Goal: Task Accomplishment & Management: Use online tool/utility

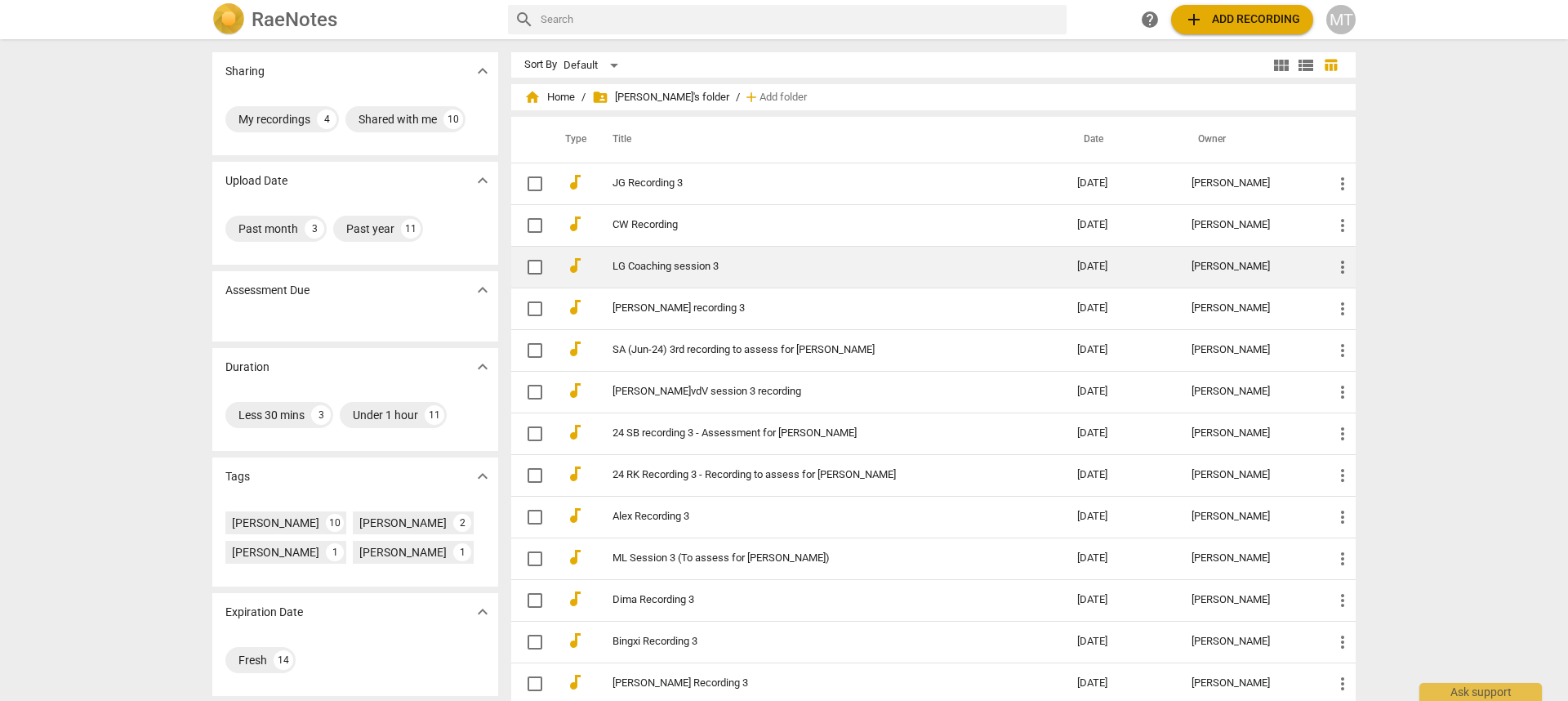
click at [650, 261] on link "LG Coaching session 3" at bounding box center [815, 267] width 406 height 12
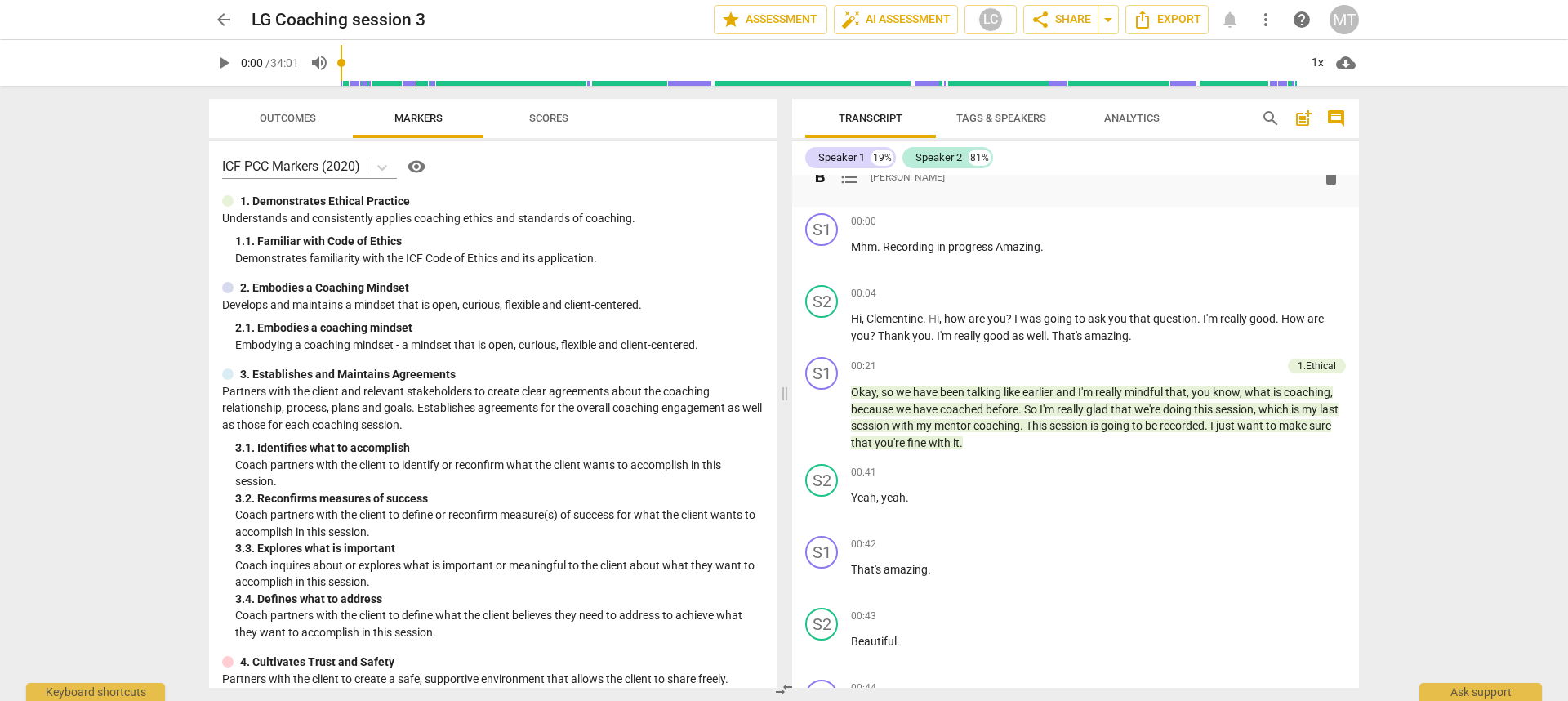
scroll to position [390, 0]
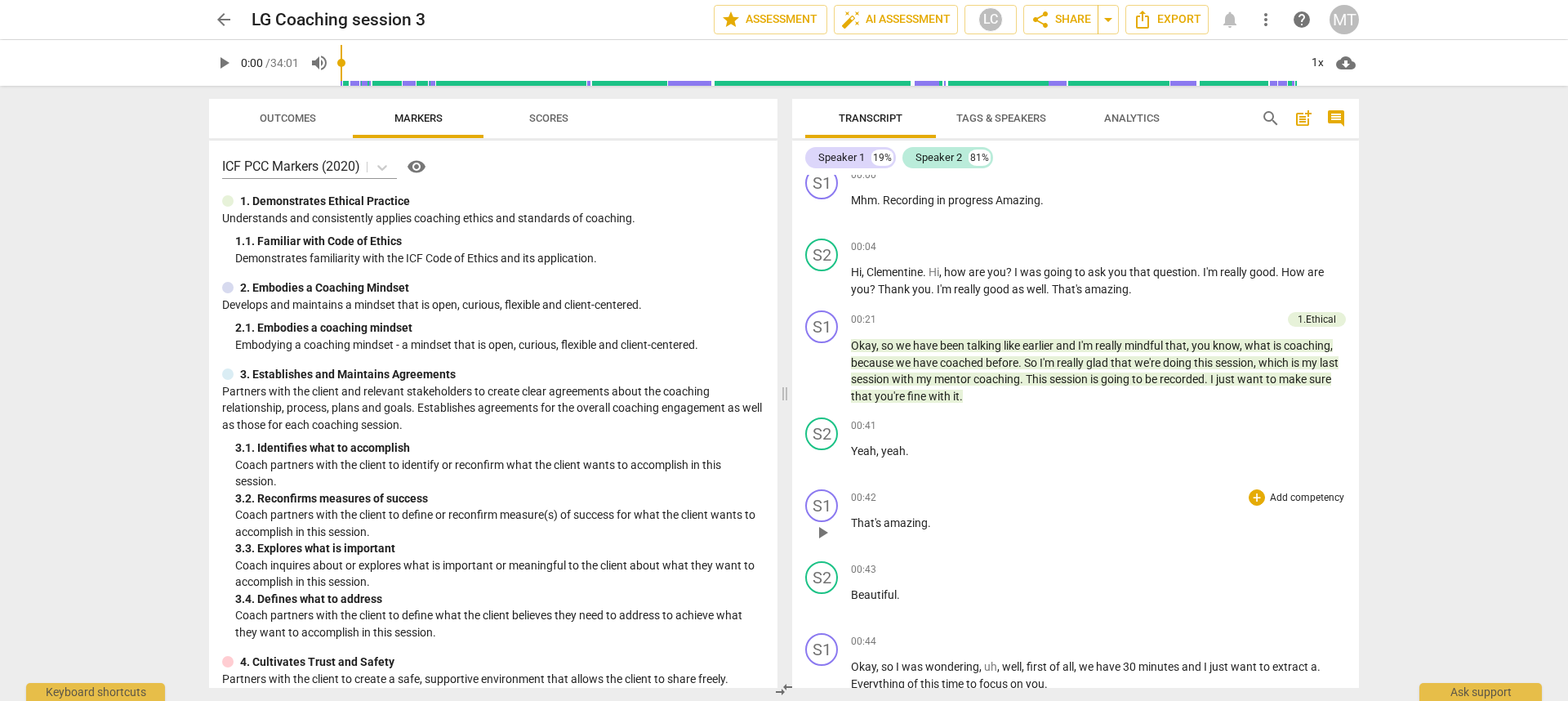
click at [1309, 499] on p "Add competency" at bounding box center [1307, 498] width 78 height 15
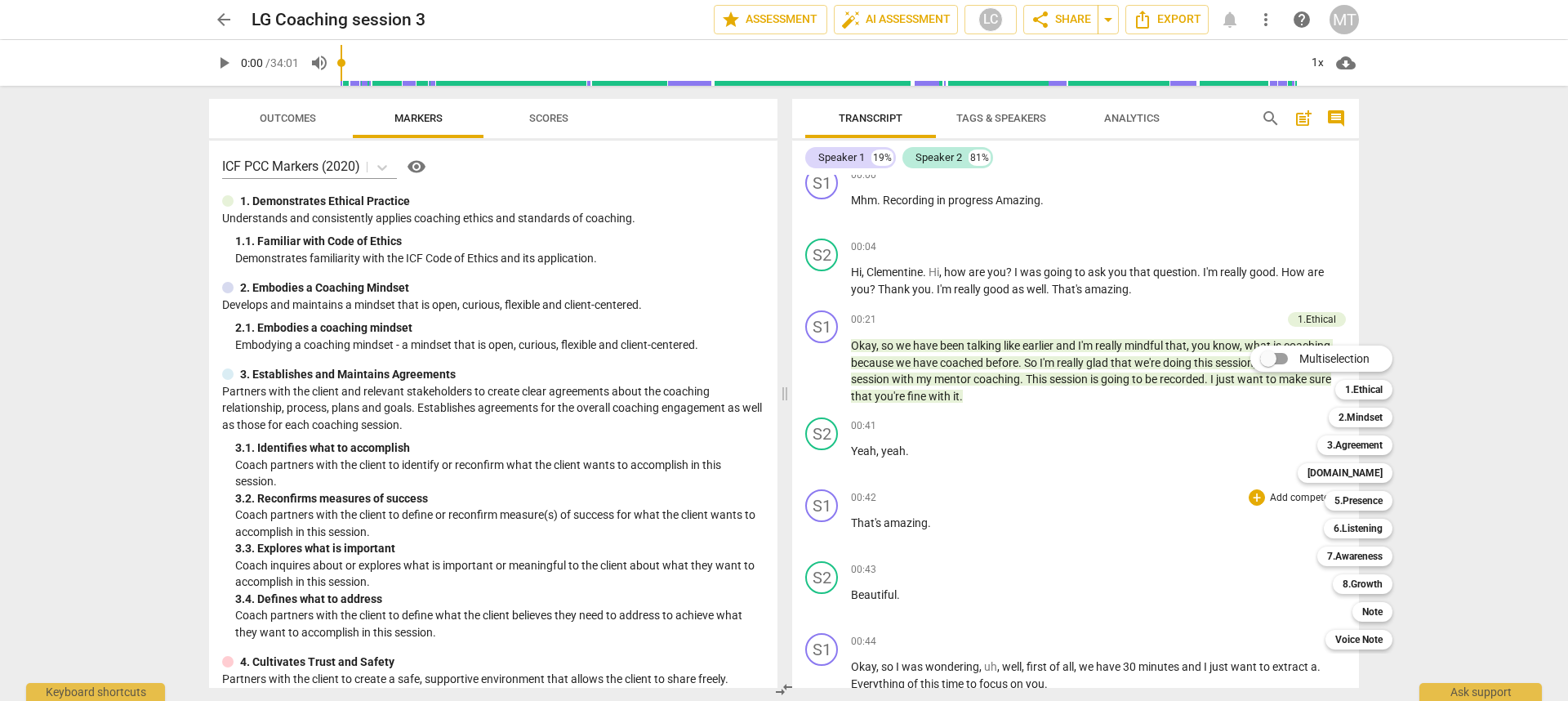
click at [1464, 207] on div at bounding box center [784, 350] width 1568 height 701
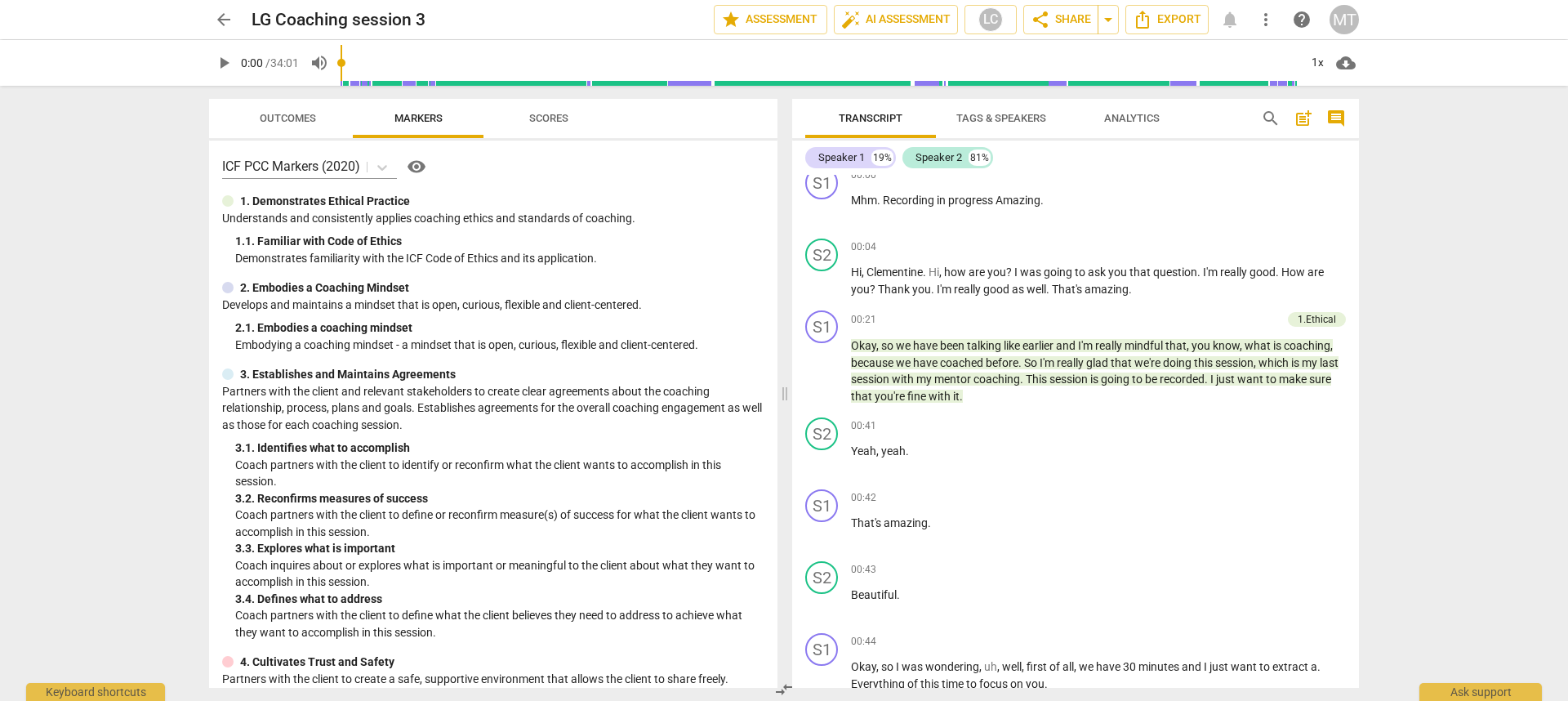
click at [1402, 274] on div "arrow_back LG Coaching session 3 edit star Assessment auto_fix_high AI Assessme…" at bounding box center [784, 350] width 1568 height 701
click at [1311, 245] on p "Add competency" at bounding box center [1307, 247] width 78 height 15
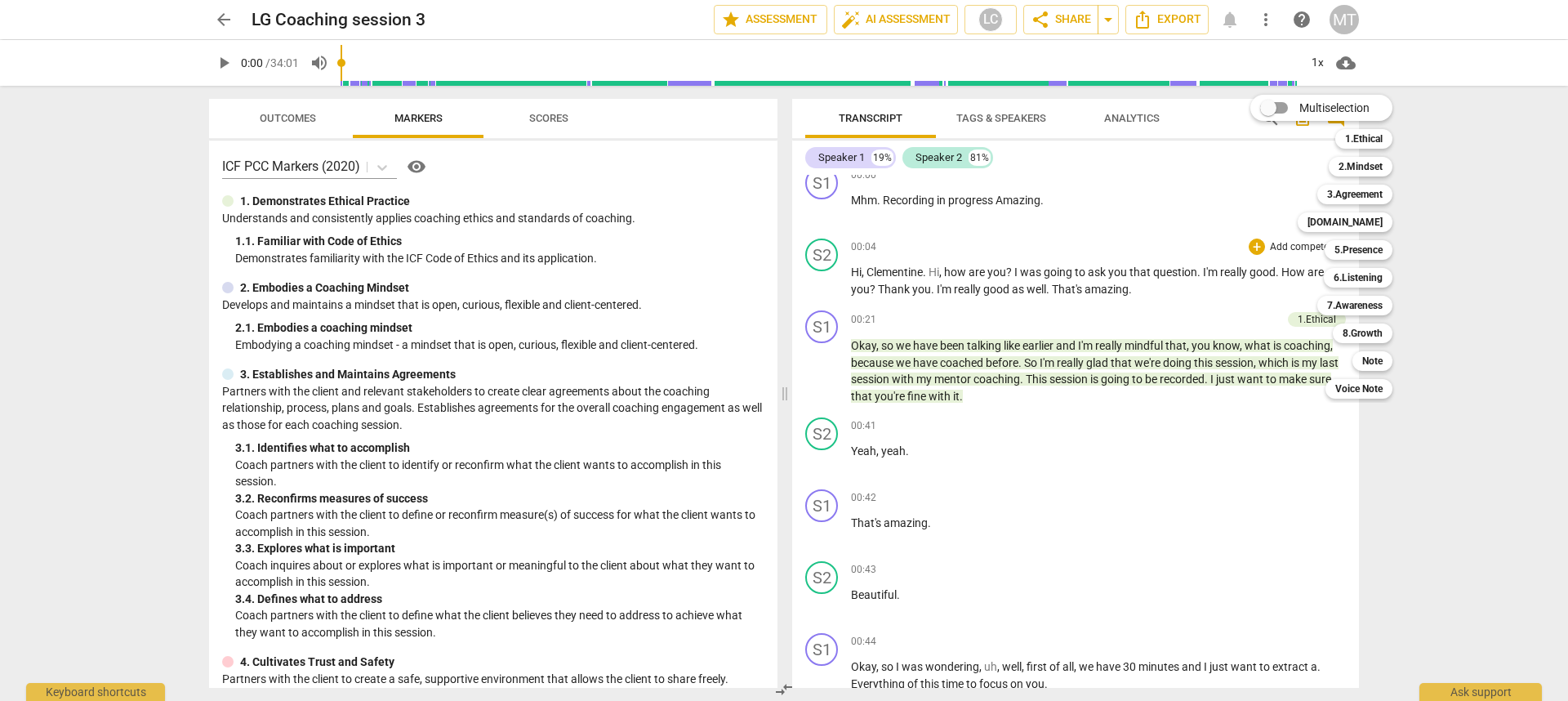
click at [1500, 203] on div at bounding box center [784, 350] width 1568 height 701
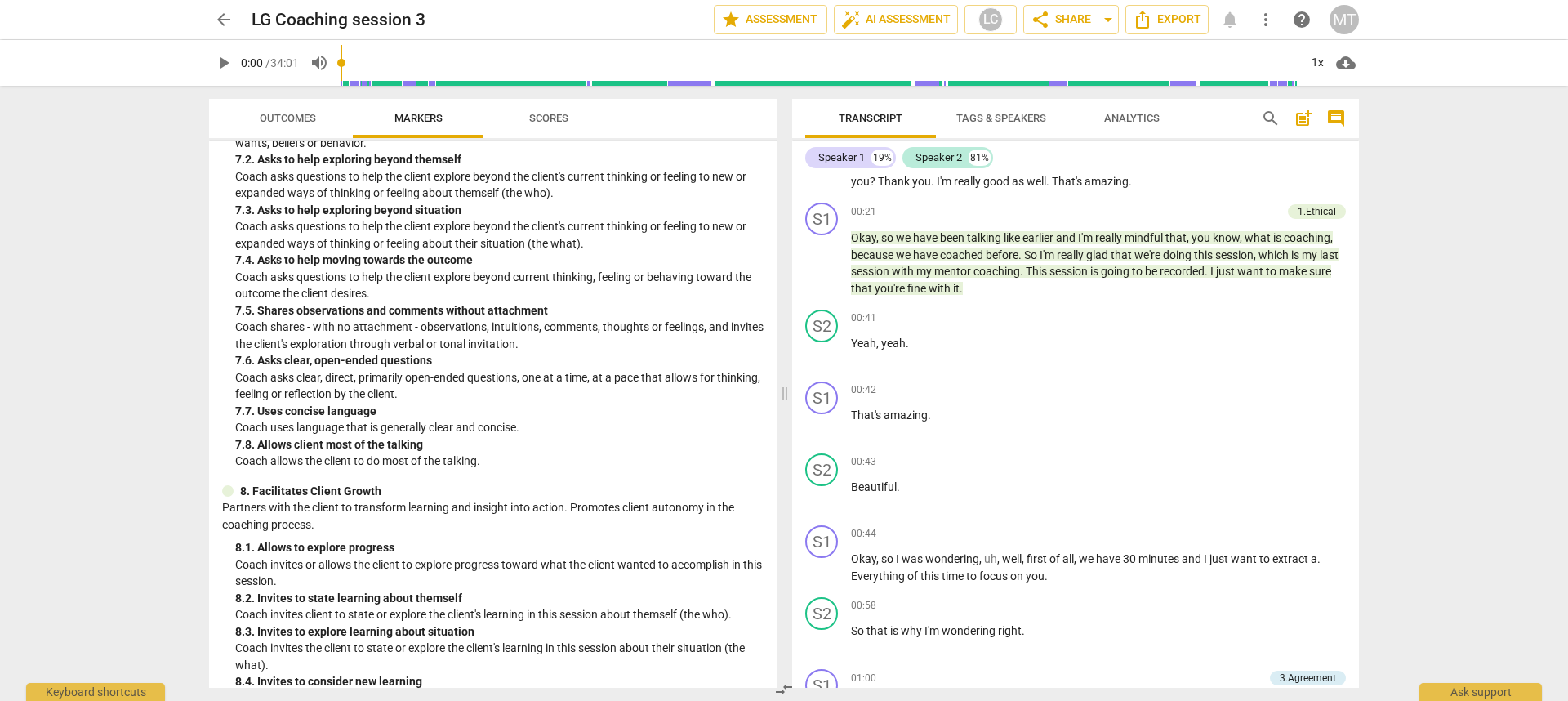
scroll to position [1441, 0]
click at [1300, 319] on p "Add competency" at bounding box center [1307, 318] width 78 height 15
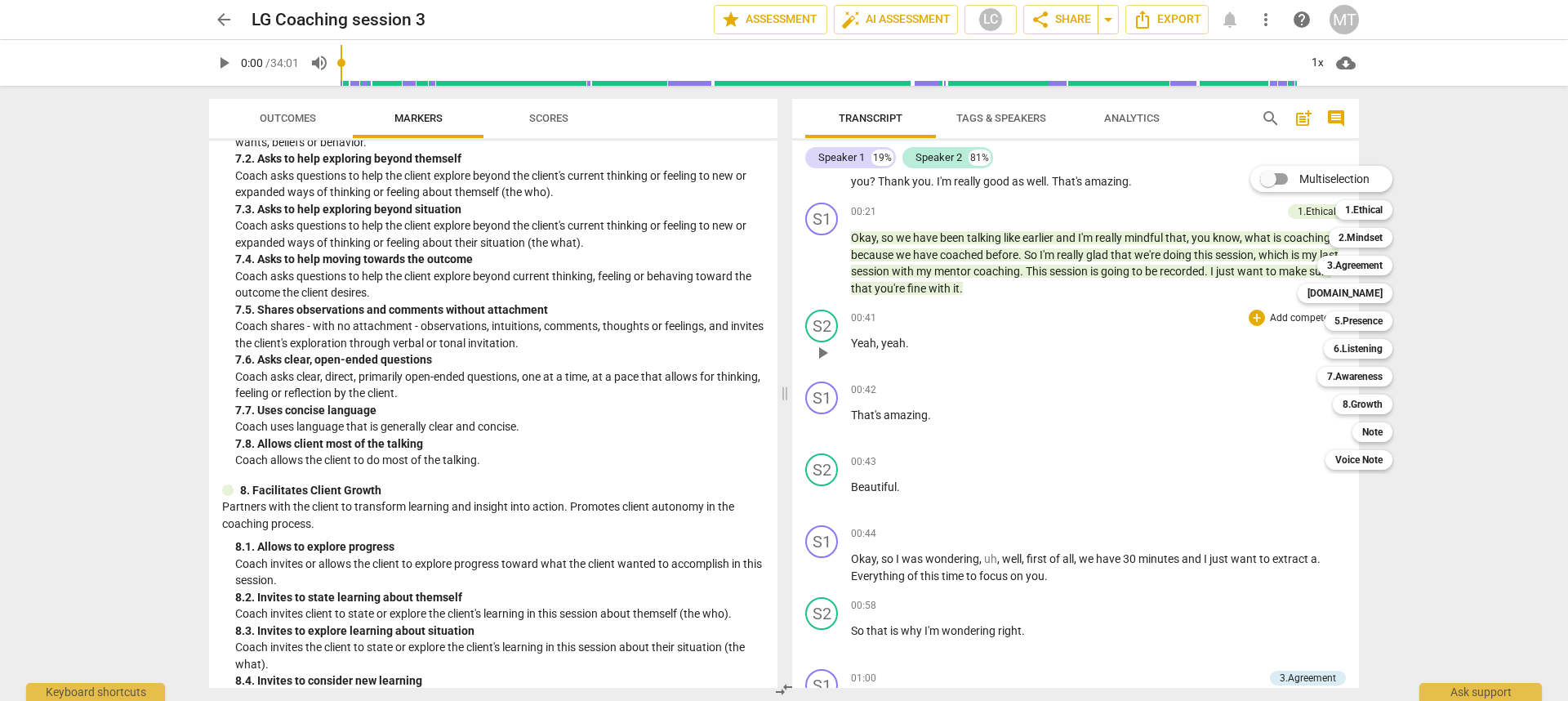
click at [1300, 319] on div "Multiselection m 1.Ethical 1 2.Mindset 2 3.Agreement 3 [DOMAIN_NAME] 4 5.Presen…" at bounding box center [1334, 318] width 180 height 312
click at [1513, 386] on div at bounding box center [784, 350] width 1568 height 701
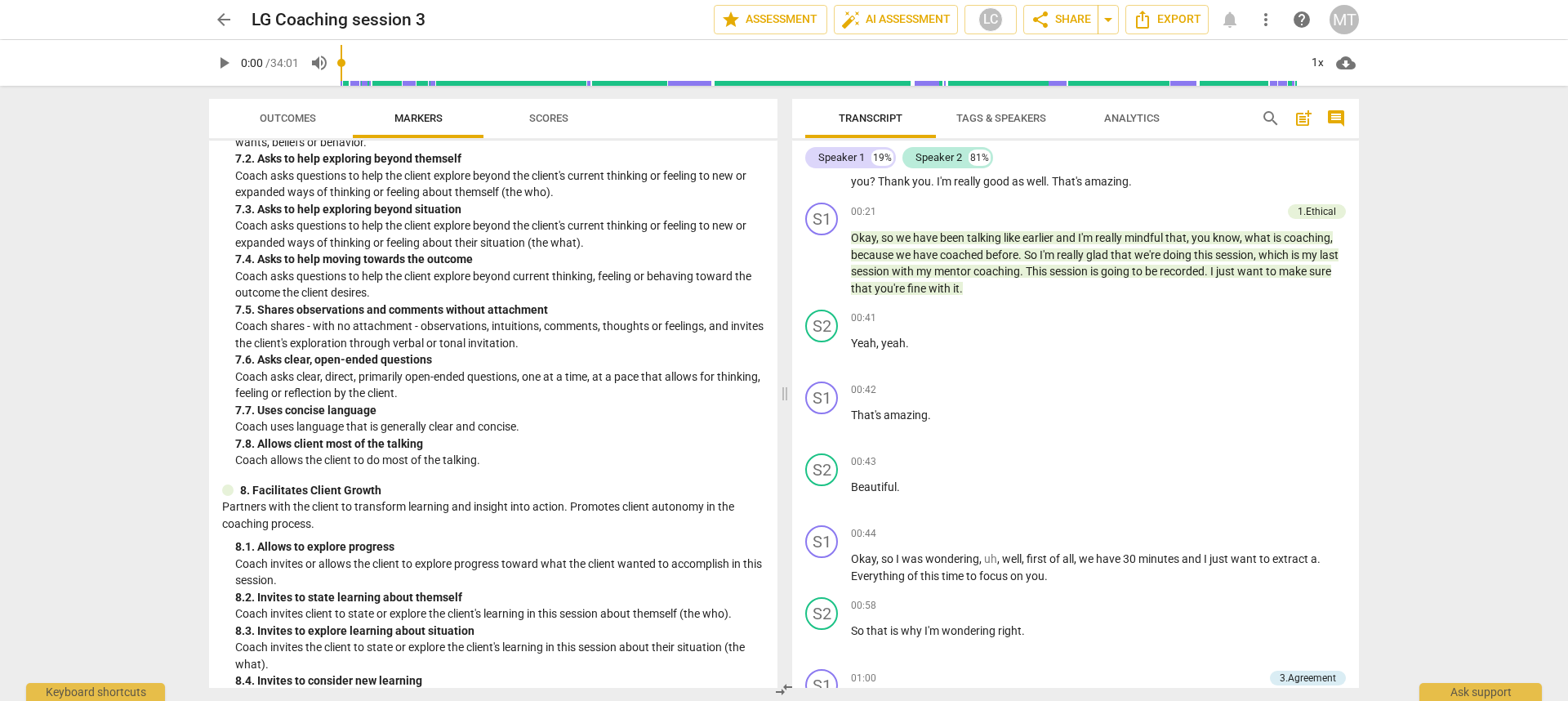
click at [1567, 297] on div "arrow_back LG Coaching session 3 edit star Assessment auto_fix_high AI Assessme…" at bounding box center [784, 350] width 1568 height 701
